Goal: Information Seeking & Learning: Learn about a topic

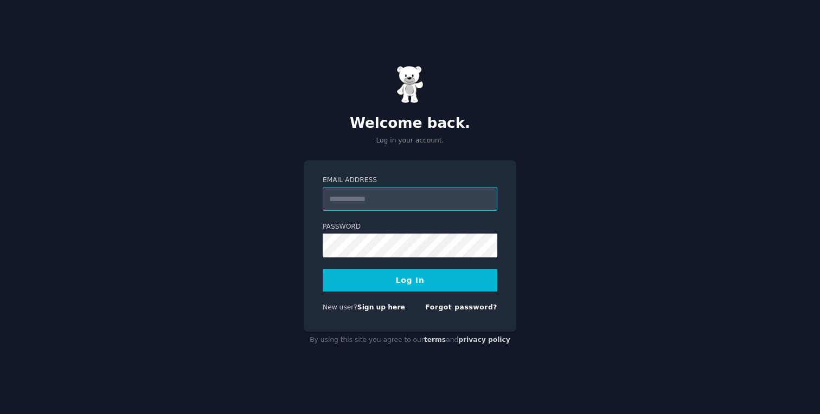
paste input "**********"
type input "**********"
click at [402, 283] on button "Log In" at bounding box center [410, 280] width 175 height 23
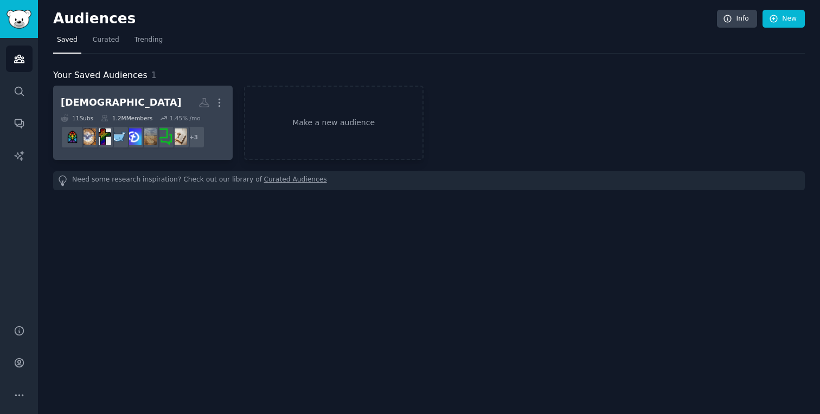
click at [87, 106] on div "[DEMOGRAPHIC_DATA]" at bounding box center [121, 103] width 121 height 14
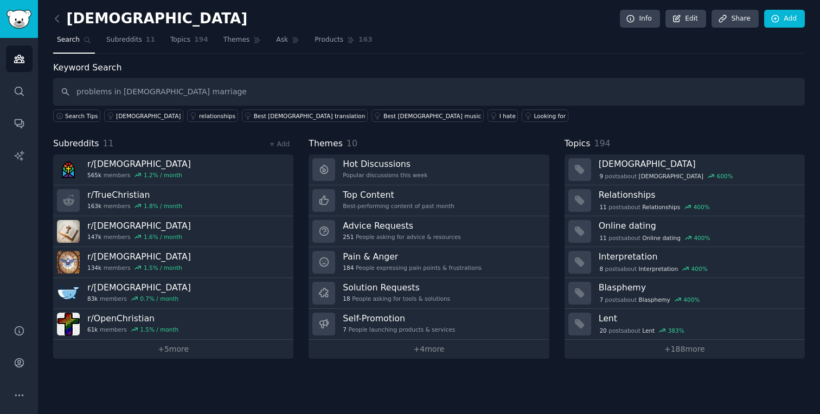
type input "problems in [DEMOGRAPHIC_DATA] marriage"
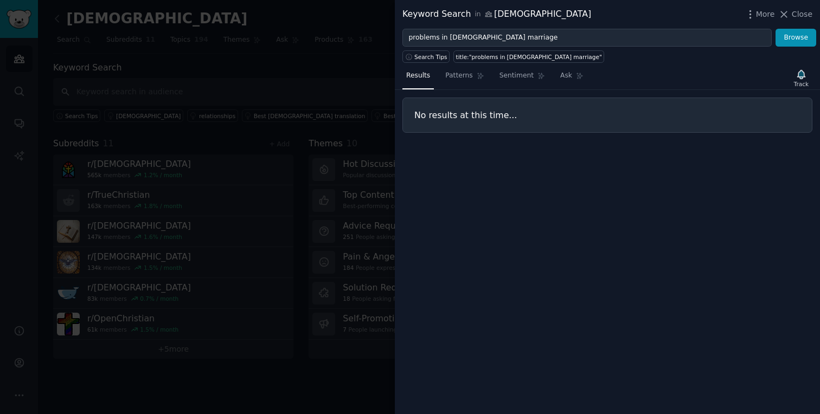
click at [298, 158] on div at bounding box center [410, 207] width 820 height 414
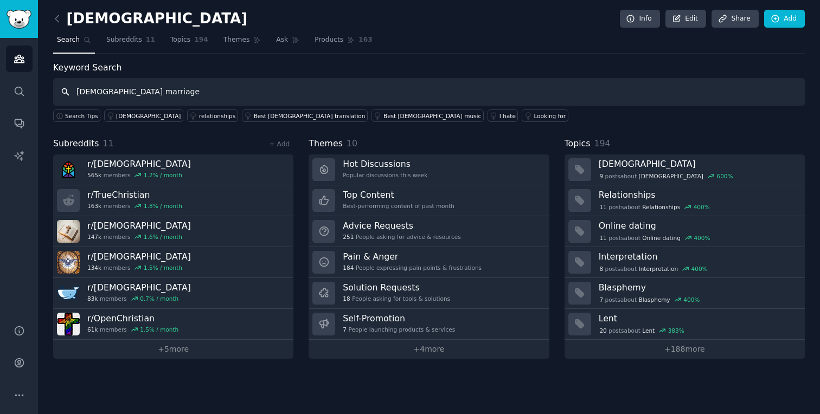
type input "[DEMOGRAPHIC_DATA] marriage"
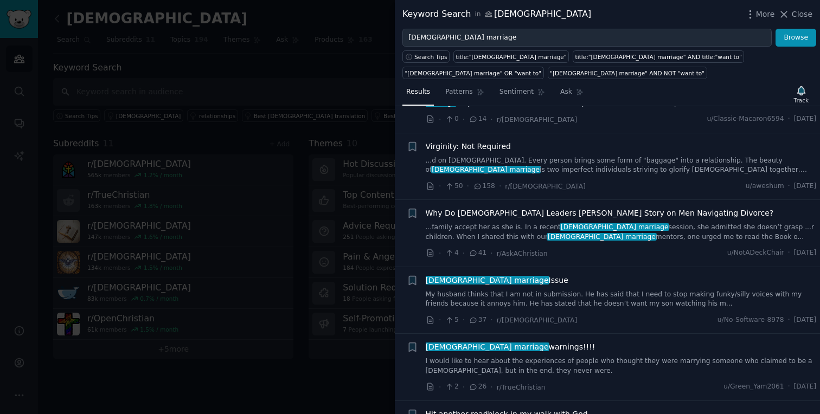
scroll to position [1385, 0]
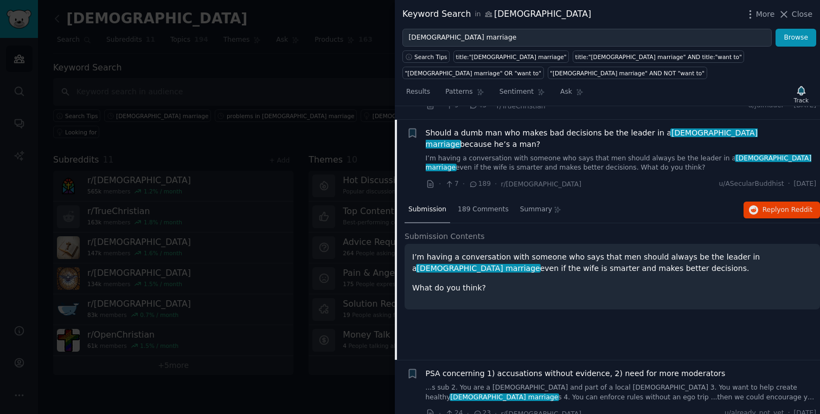
scroll to position [272, 0]
click at [479, 204] on span "189 Comments" at bounding box center [483, 209] width 51 height 10
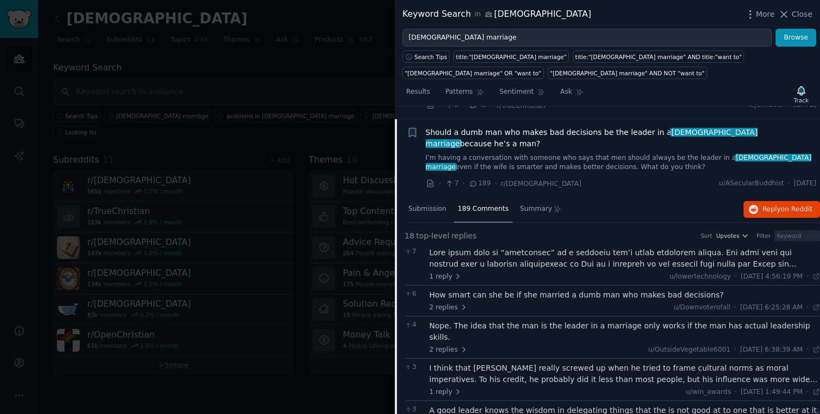
click at [475, 153] on link "I’m having a conversation with someone who says that men should always be the l…" at bounding box center [621, 162] width 391 height 19
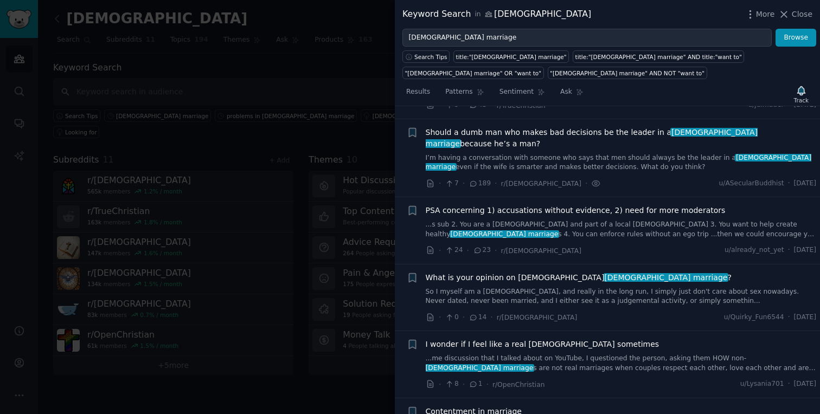
scroll to position [275, 0]
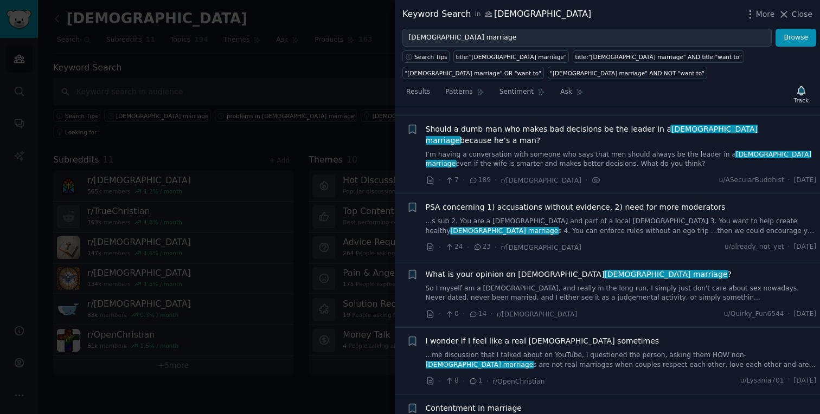
click at [487, 124] on span "Should a dumb man who makes bad decisions be the leader in a christian marriage…" at bounding box center [621, 135] width 391 height 23
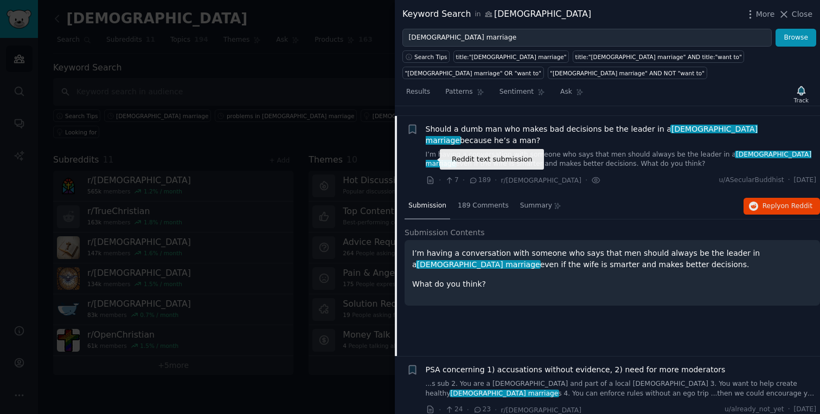
click at [431, 177] on icon at bounding box center [429, 180] width 5 height 7
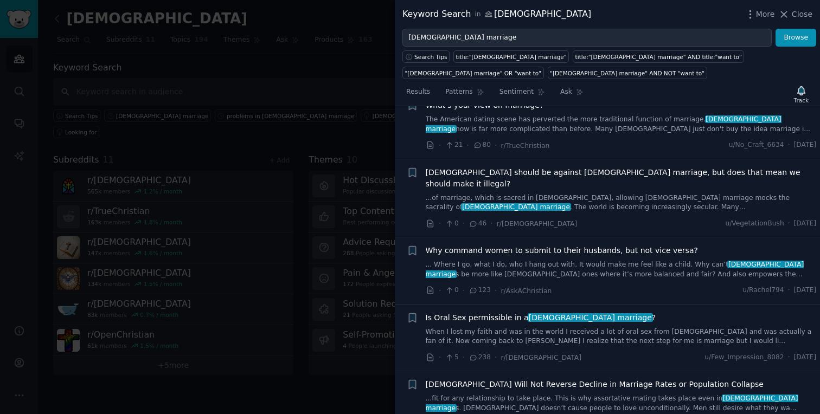
scroll to position [2811, 0]
click at [473, 313] on span "Is Oral Sex permissible in a christian marriage ?" at bounding box center [541, 318] width 230 height 11
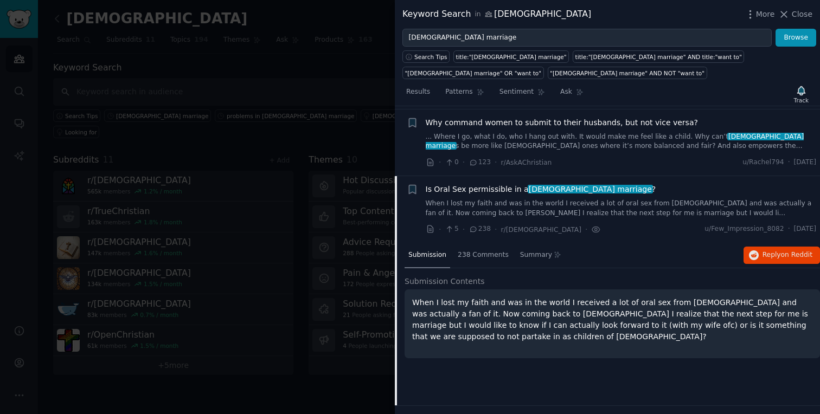
scroll to position [2365, 0]
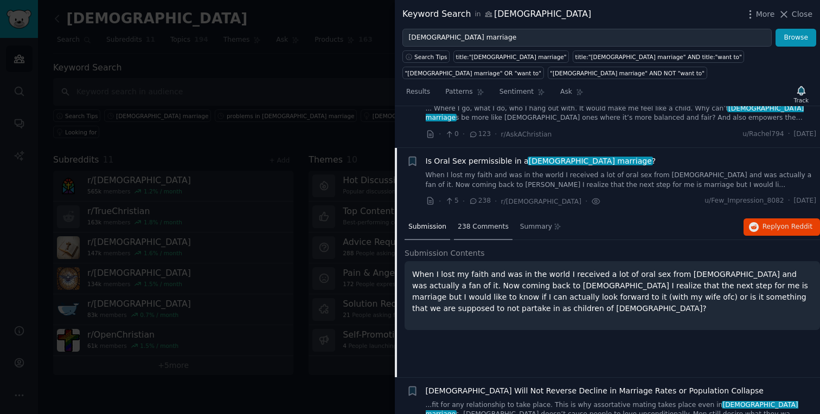
click at [478, 222] on span "238 Comments" at bounding box center [483, 227] width 51 height 10
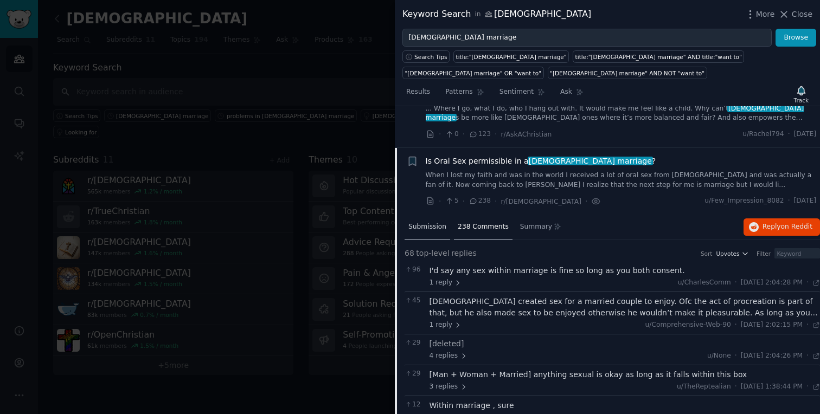
click at [438, 222] on span "Submission" at bounding box center [427, 227] width 38 height 10
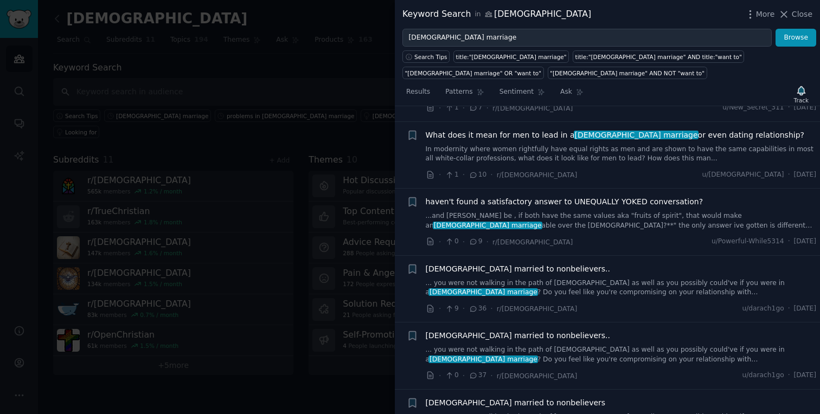
scroll to position [3592, 0]
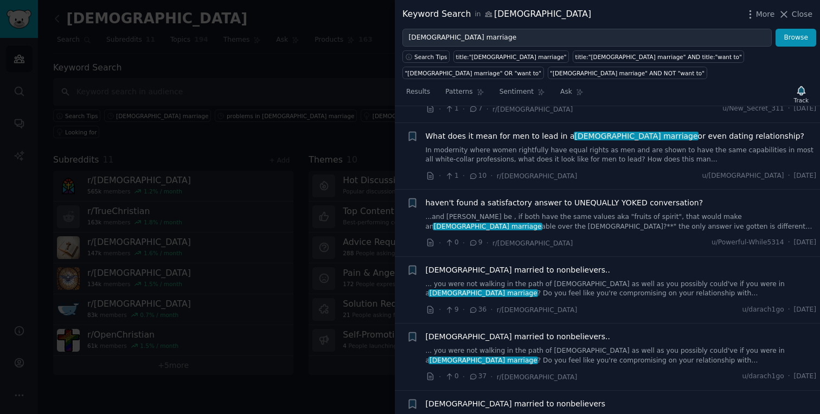
click at [484, 265] on span "[DEMOGRAPHIC_DATA] married to nonbelievers.." at bounding box center [518, 270] width 185 height 11
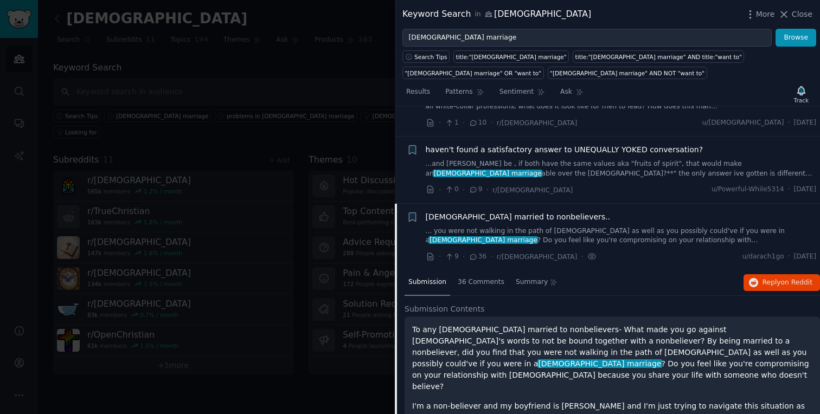
scroll to position [3526, 0]
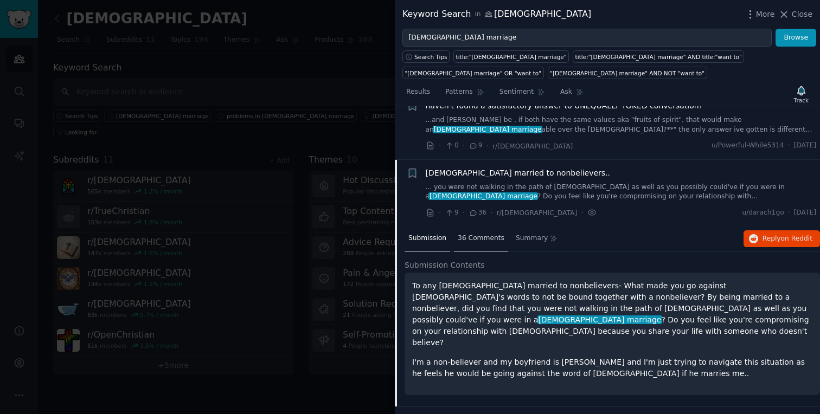
click at [479, 234] on span "36 Comments" at bounding box center [481, 239] width 47 height 10
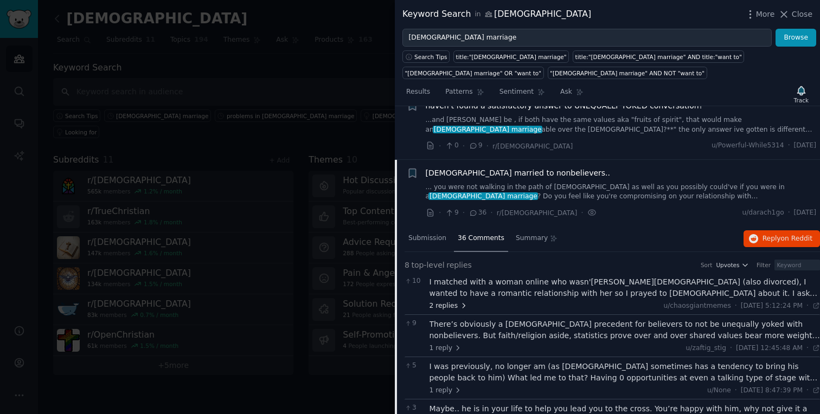
click at [454, 302] on span "2 replies" at bounding box center [449, 307] width 38 height 10
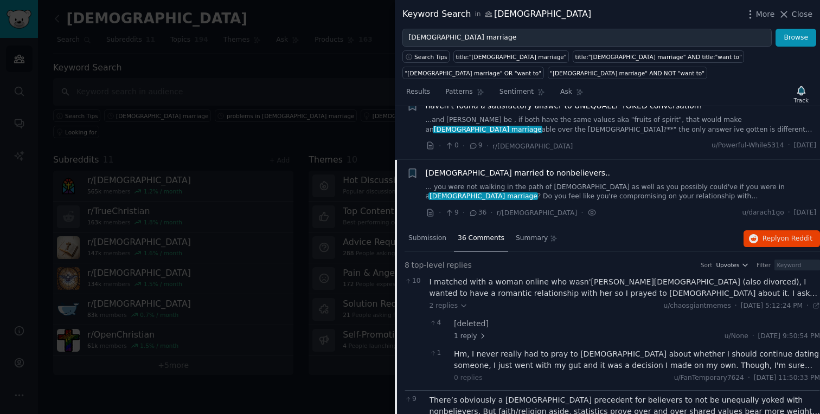
click at [496, 277] on div "I matched with a woman online who wasn't a Christian (also divorced), I wanted …" at bounding box center [625, 288] width 391 height 23
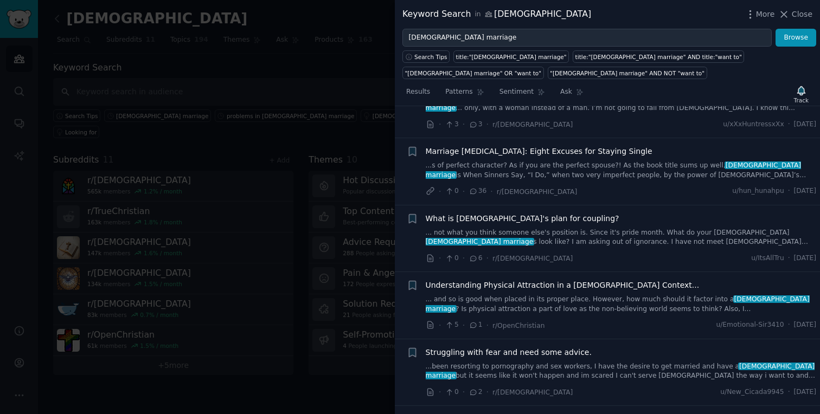
scroll to position [1447, 0]
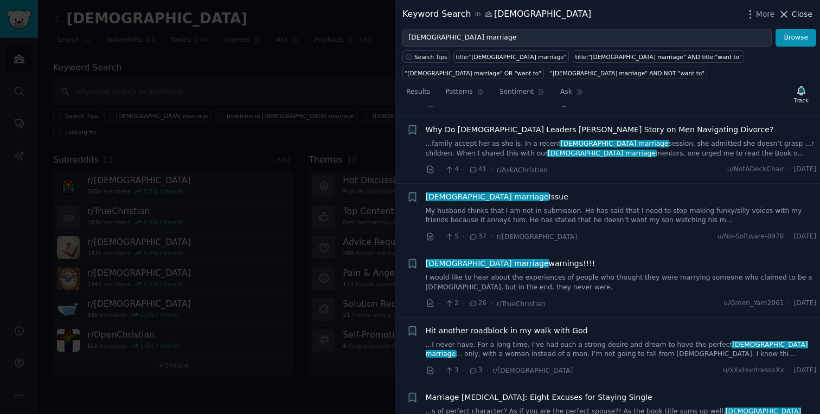
click at [794, 12] on span "Close" at bounding box center [802, 14] width 21 height 11
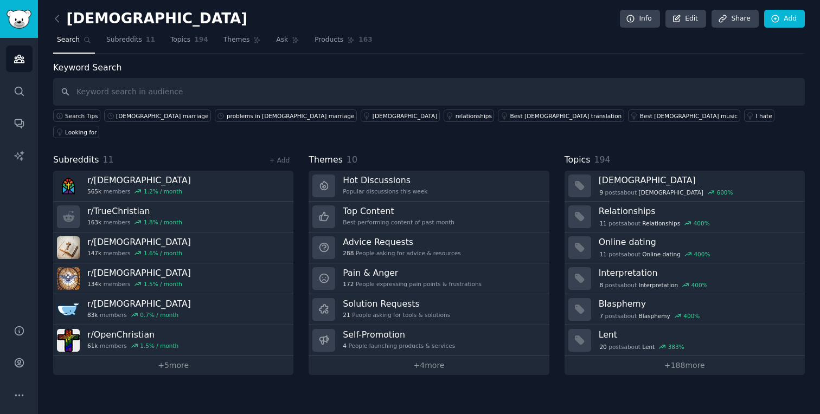
click at [401, 379] on div "christianity Info Edit Share Add Search Subreddits 11 Topics 194 Themes Ask Pro…" at bounding box center [429, 207] width 782 height 414
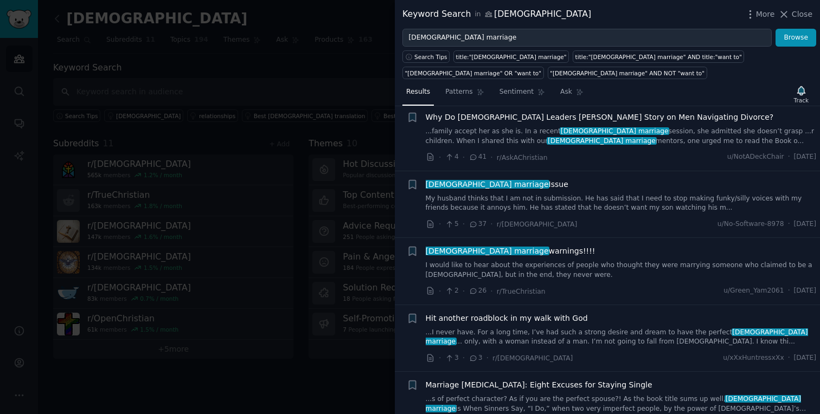
scroll to position [1460, 0]
click at [518, 260] on link "I would like to hear about the experiences of people who thought they were marr…" at bounding box center [621, 269] width 391 height 19
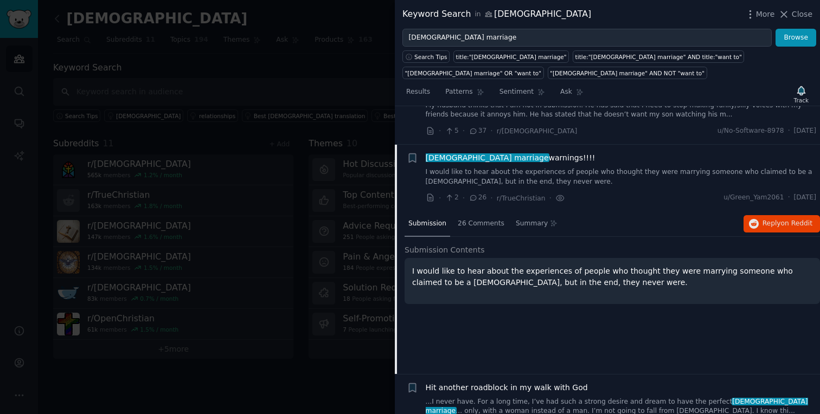
scroll to position [1561, 0]
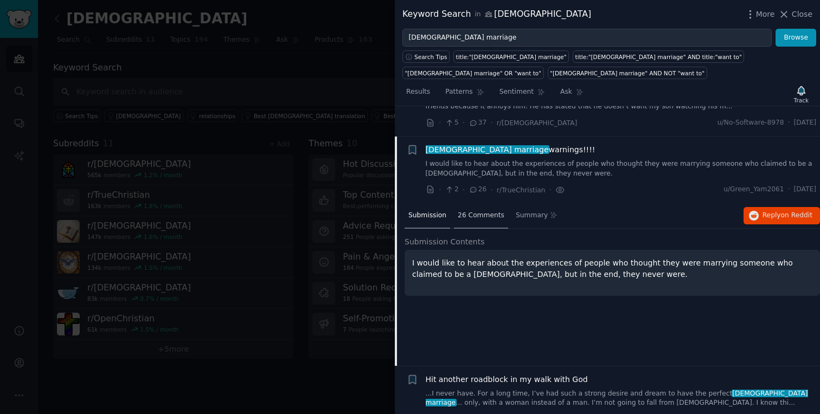
click at [476, 211] on span "26 Comments" at bounding box center [481, 216] width 47 height 10
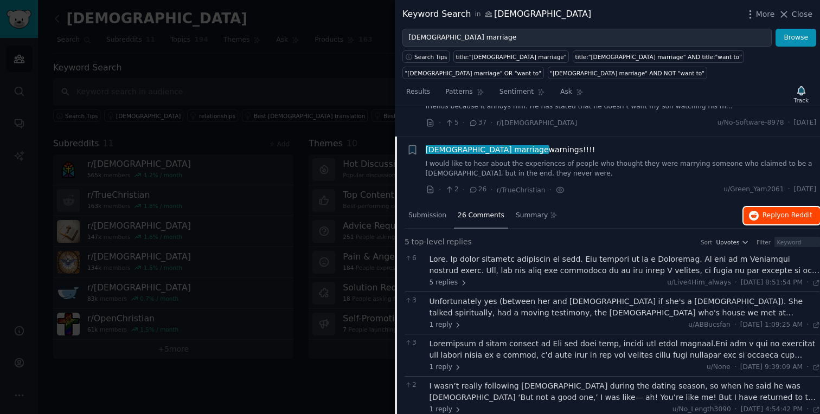
click at [769, 211] on span "Reply on Reddit" at bounding box center [787, 216] width 50 height 10
